Goal: Task Accomplishment & Management: Use online tool/utility

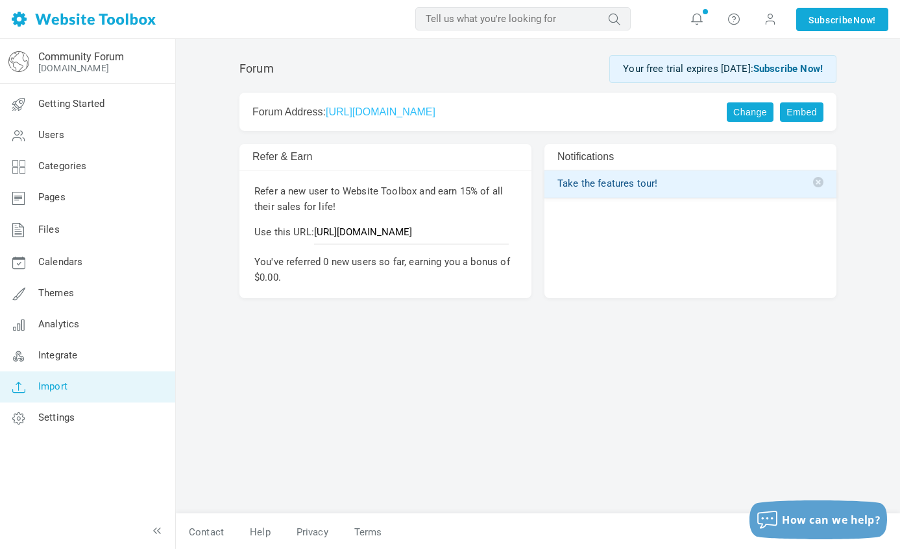
click at [78, 385] on link "Import" at bounding box center [87, 387] width 176 height 31
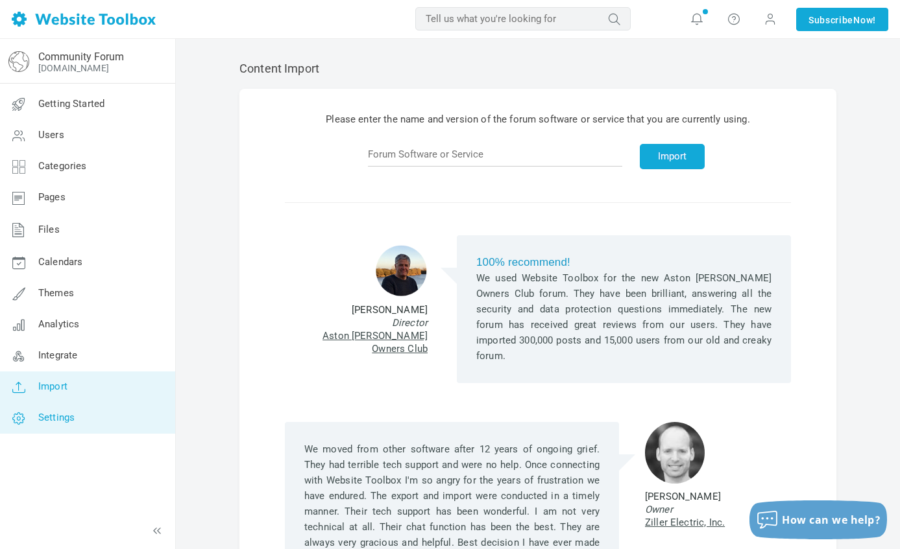
click at [56, 415] on span "Settings" at bounding box center [56, 418] width 36 height 12
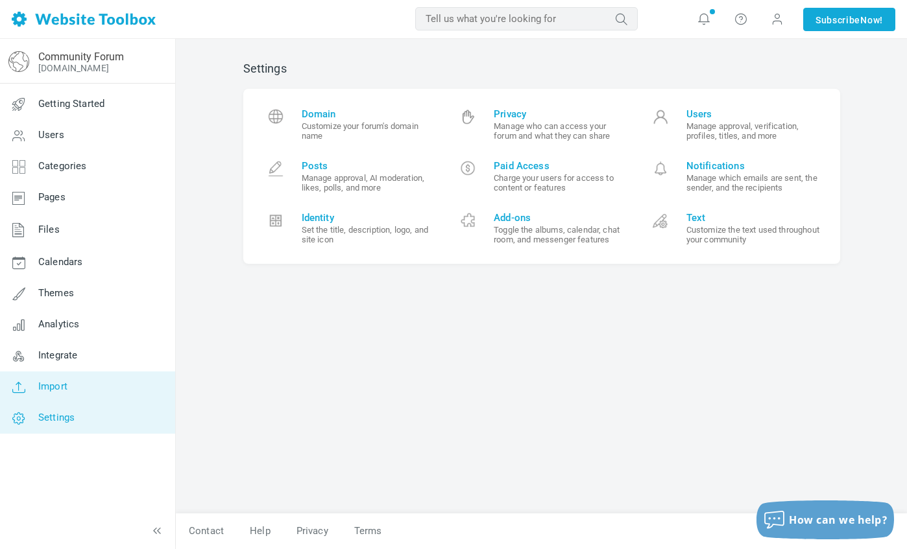
click at [64, 387] on span "Import" at bounding box center [52, 387] width 29 height 12
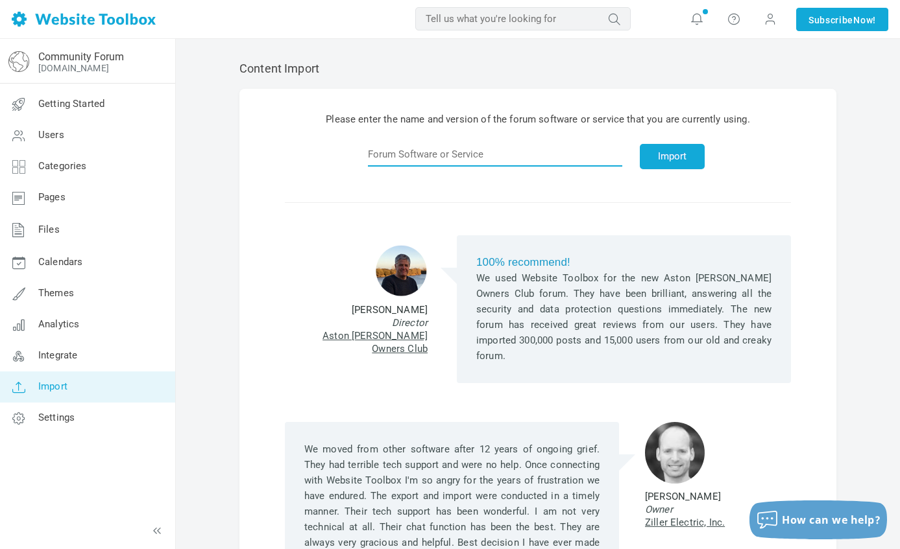
click at [547, 157] on input "text" at bounding box center [495, 154] width 254 height 25
click at [520, 151] on input "text" at bounding box center [495, 154] width 254 height 25
drag, startPoint x: 454, startPoint y: 162, endPoint x: 313, endPoint y: 145, distance: 141.8
click at [313, 145] on div "Please enter the name and version of the forum software or service that you are…" at bounding box center [537, 144] width 545 height 65
type input "community forum"
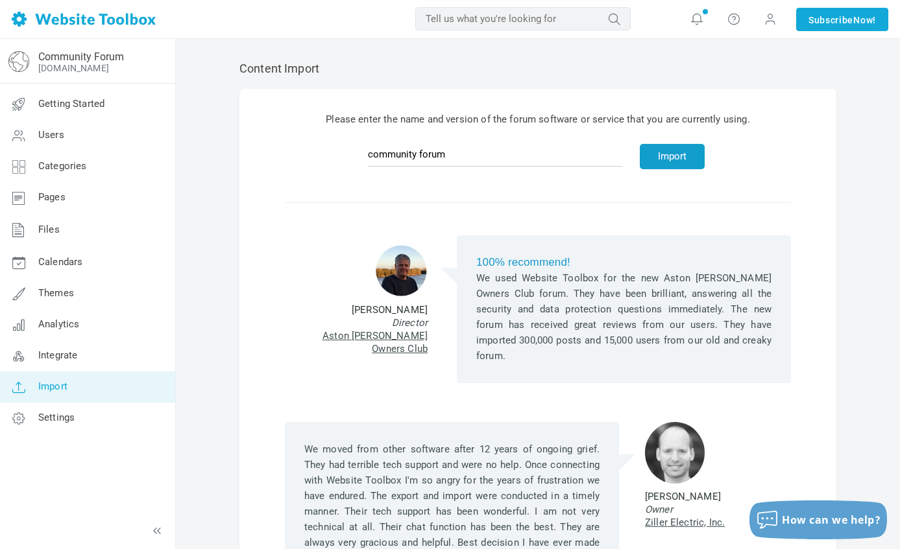
click at [640, 165] on button "Import" at bounding box center [672, 156] width 65 height 25
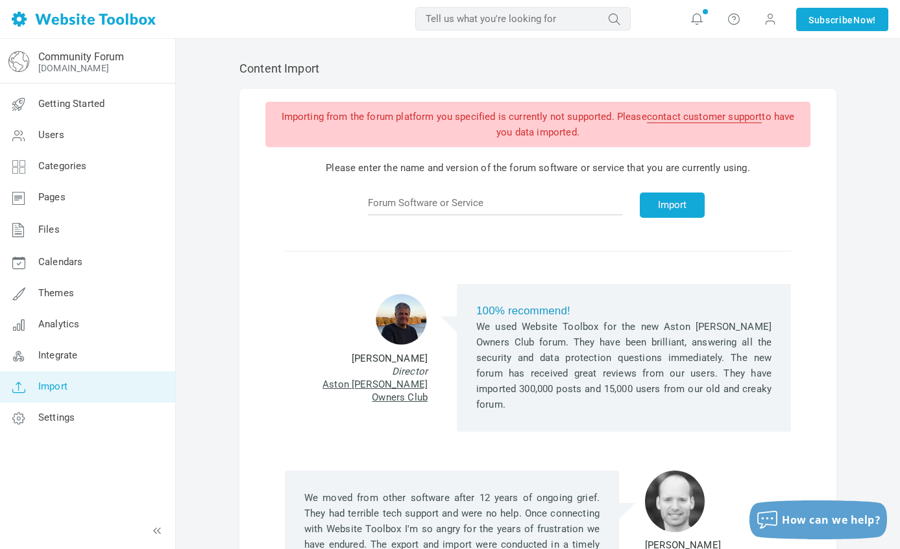
click at [522, 26] on input "text" at bounding box center [522, 18] width 215 height 23
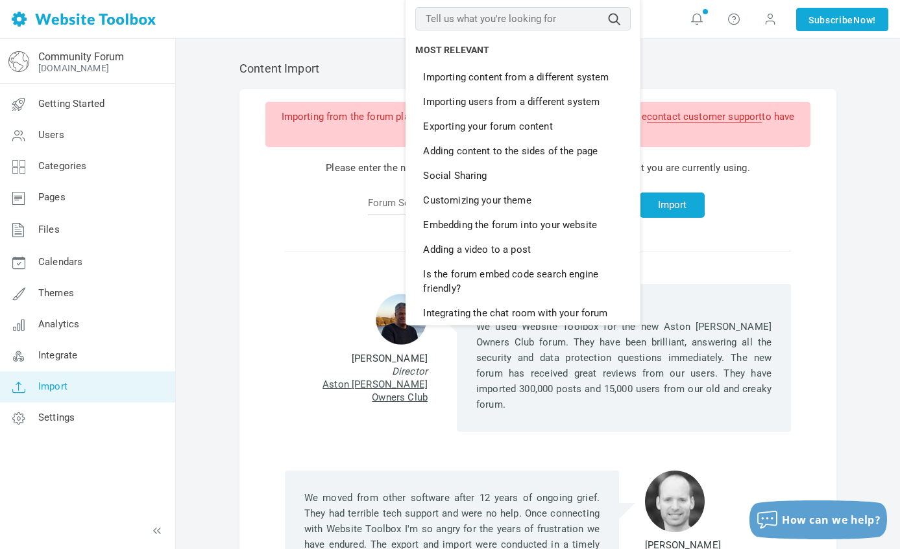
click at [527, 16] on input "text" at bounding box center [522, 18] width 215 height 23
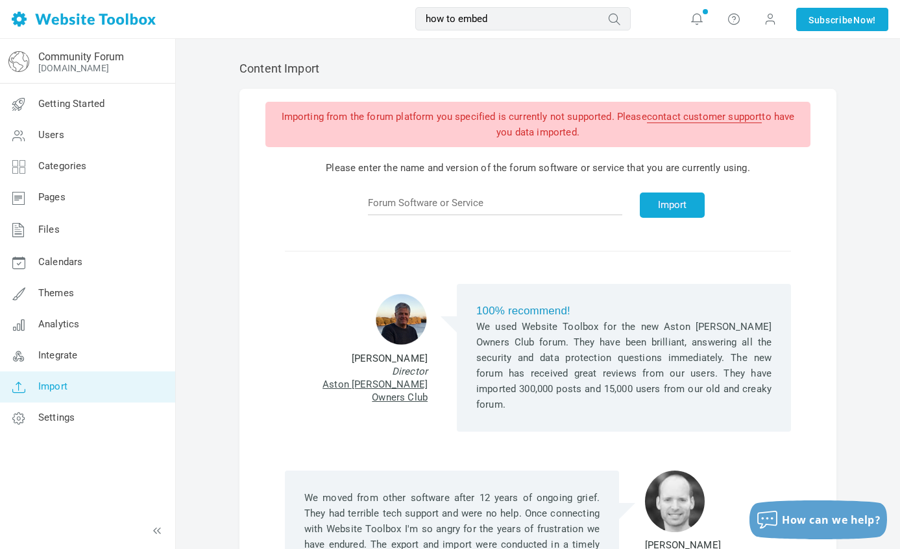
type input "how to embed"
click at [631, 10] on button "submit" at bounding box center [631, 10] width 0 height 0
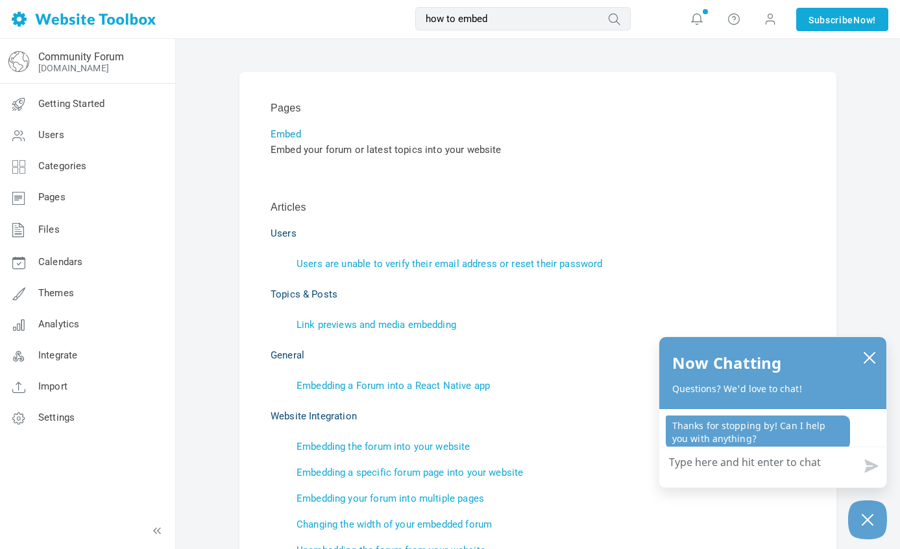
click at [278, 135] on link "Embed" at bounding box center [286, 134] width 30 height 12
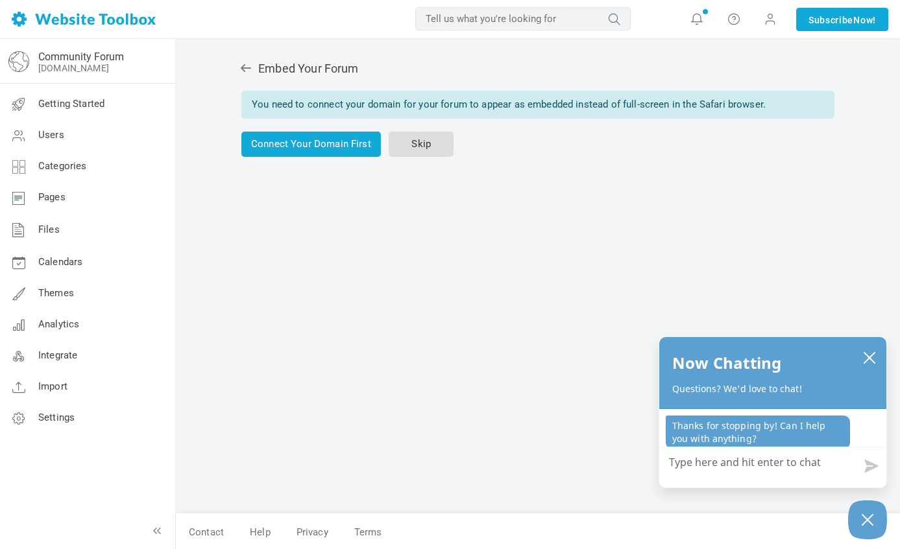
click at [407, 147] on link "Skip" at bounding box center [421, 144] width 65 height 25
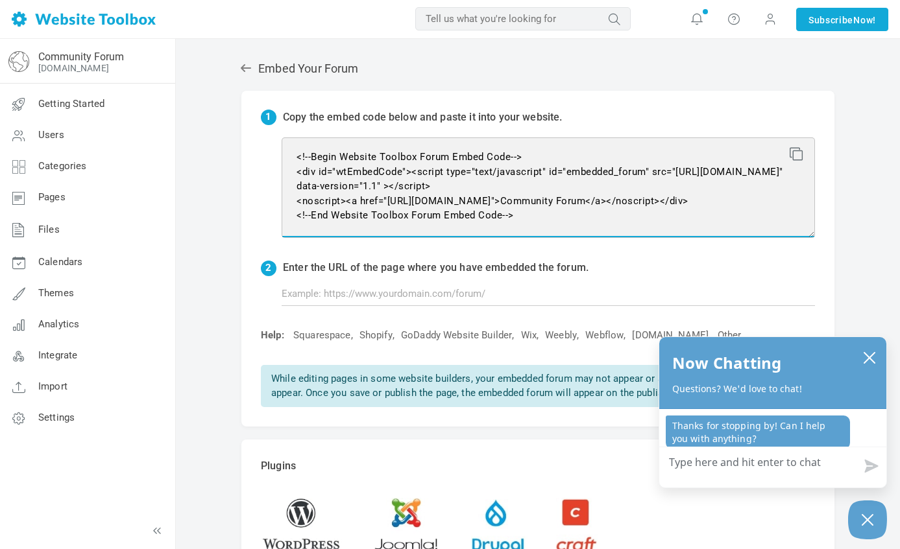
drag, startPoint x: 524, startPoint y: 218, endPoint x: 296, endPoint y: 156, distance: 235.9
click at [296, 156] on textarea "<!--Begin Website Toolbox Forum Embed Code--> <div id="wtEmbedCode"><script typ…" at bounding box center [548, 188] width 533 height 101
